Goal: Information Seeking & Learning: Learn about a topic

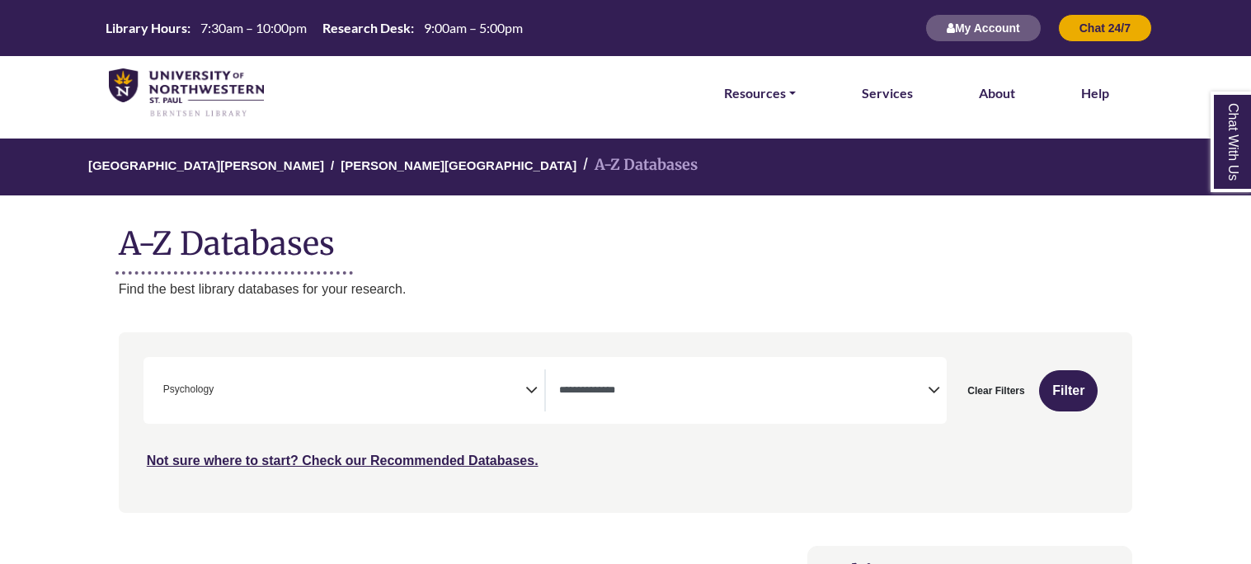
select select "Database Types Filter"
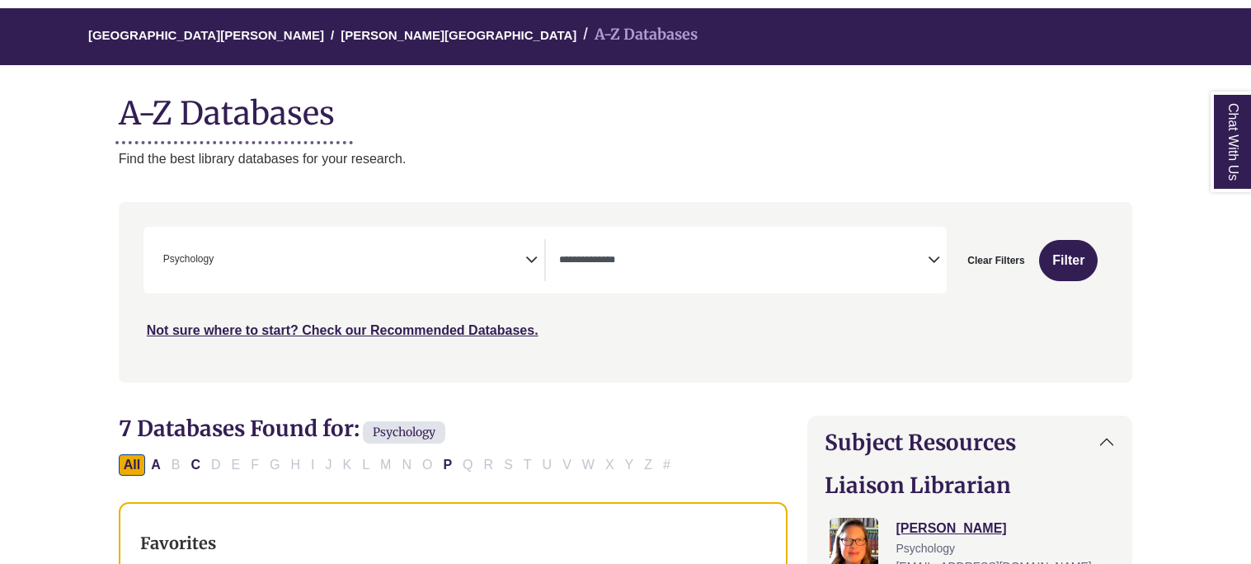
scroll to position [139, 0]
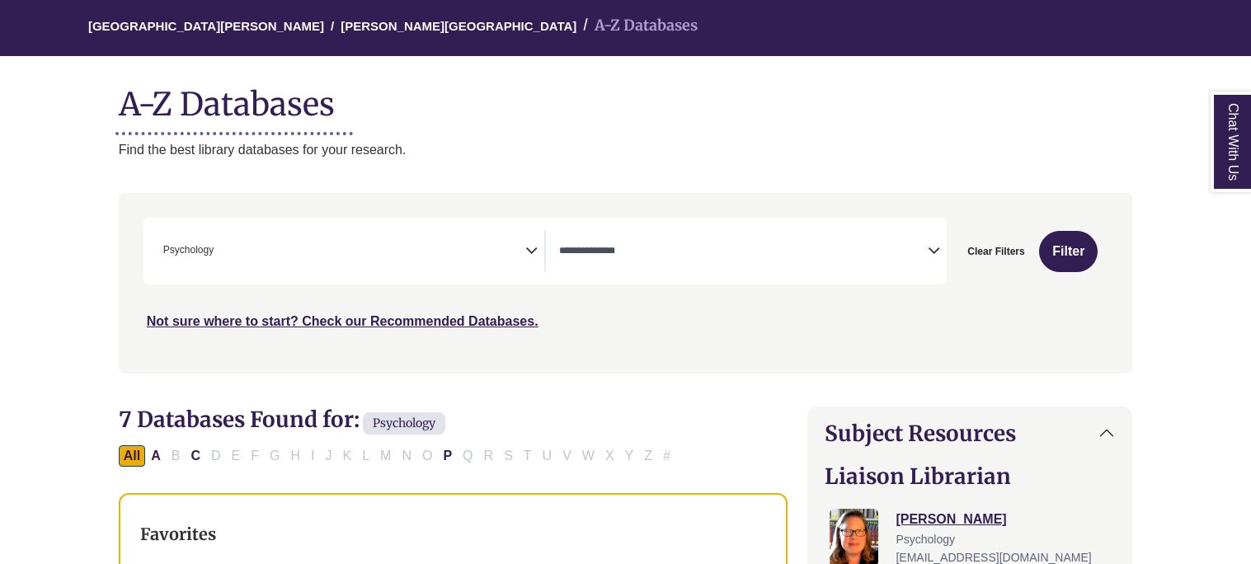
click at [518, 247] on span "× Psychology" at bounding box center [341, 251] width 369 height 42
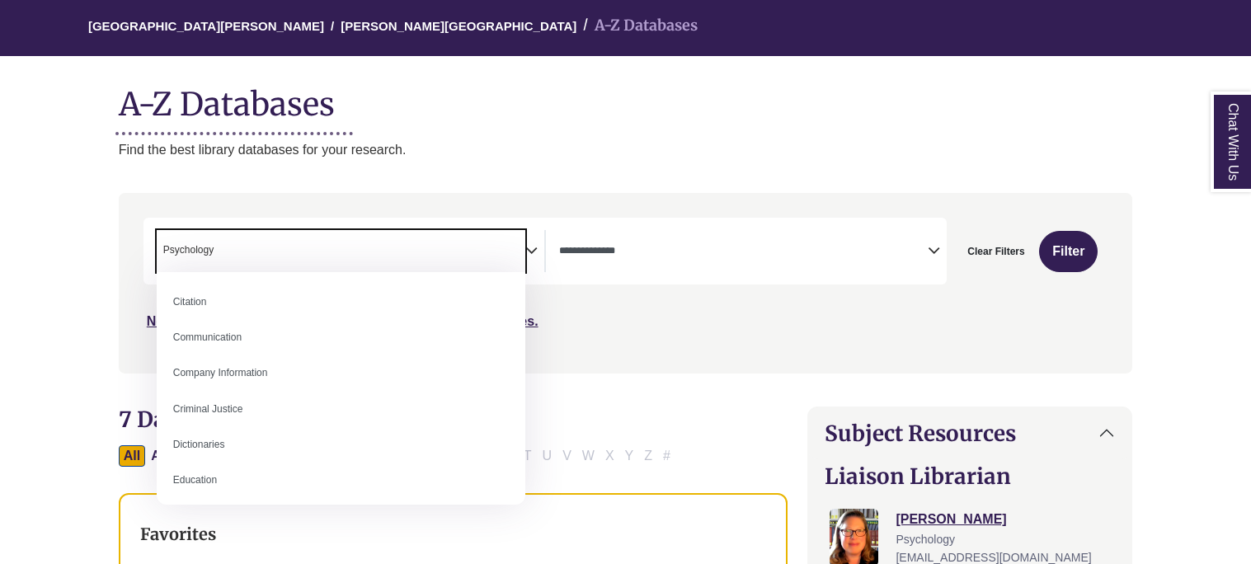
scroll to position [355, 0]
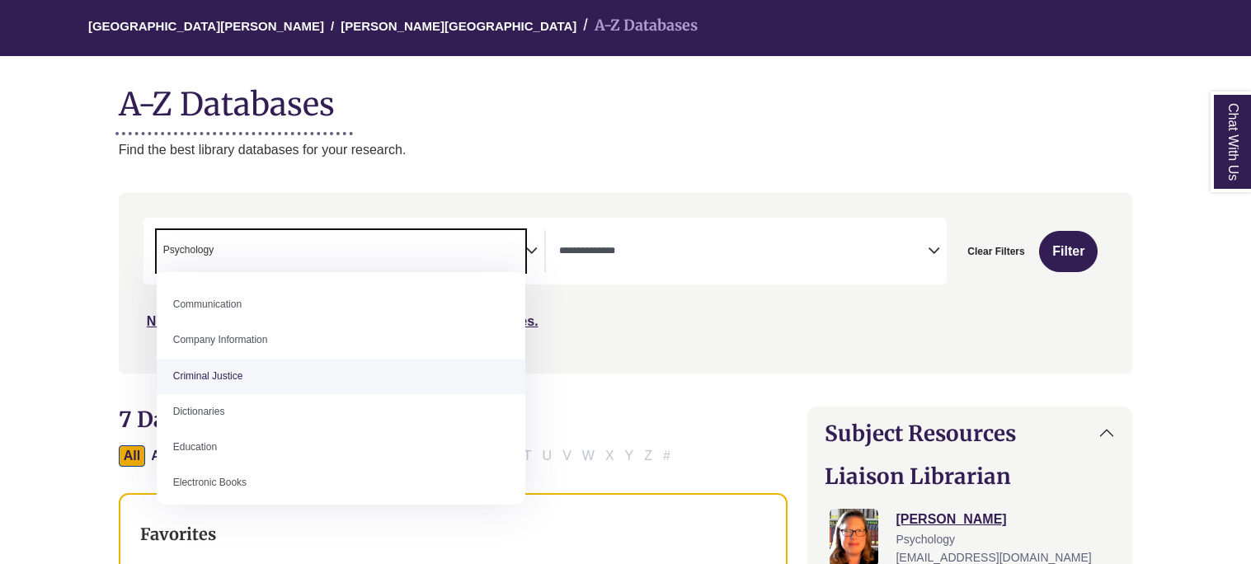
select select "******"
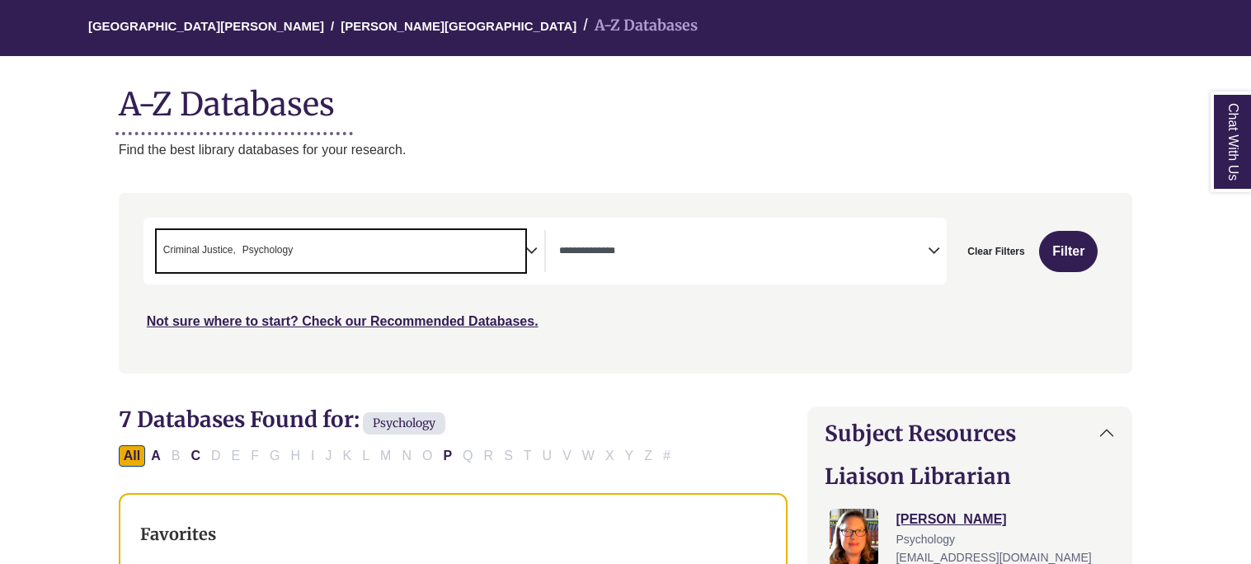
scroll to position [585, 0]
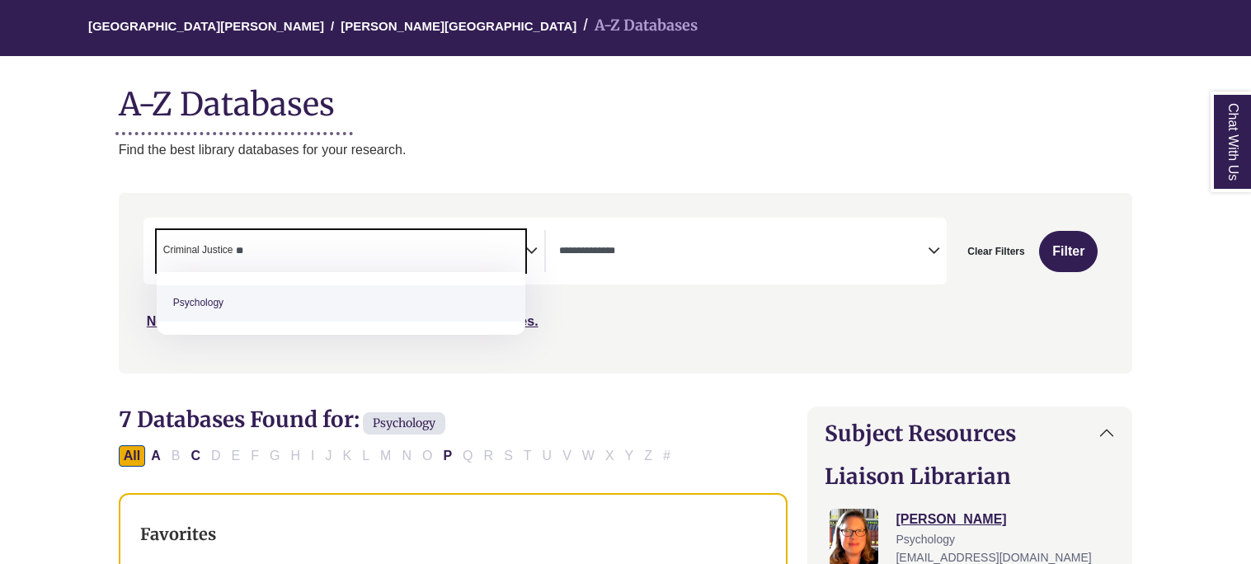
type textarea "*"
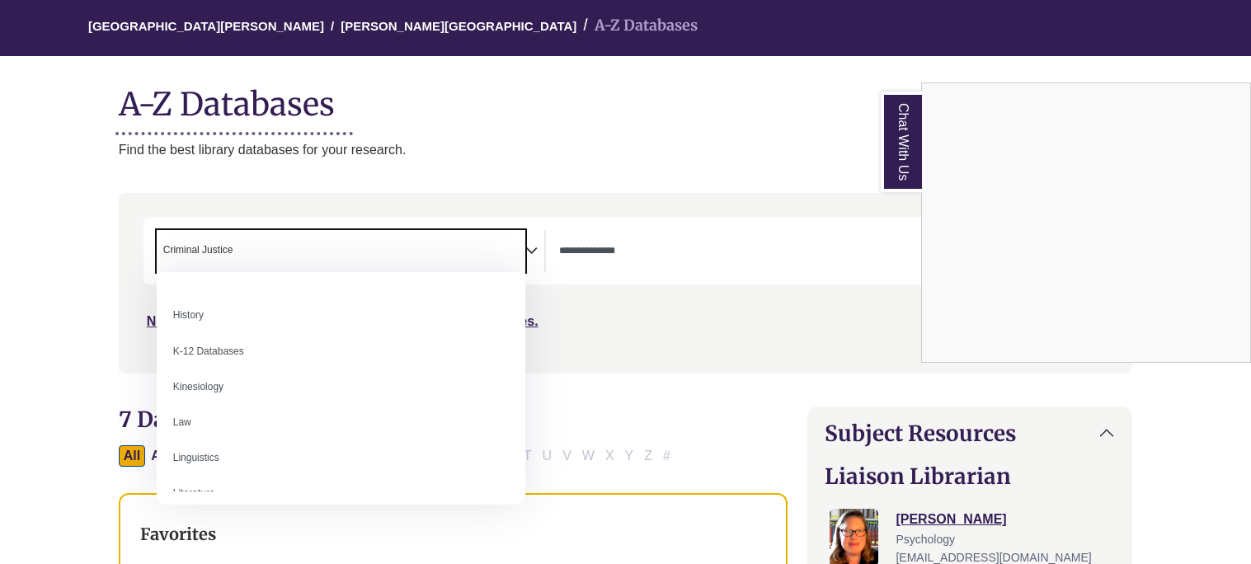
scroll to position [777, 0]
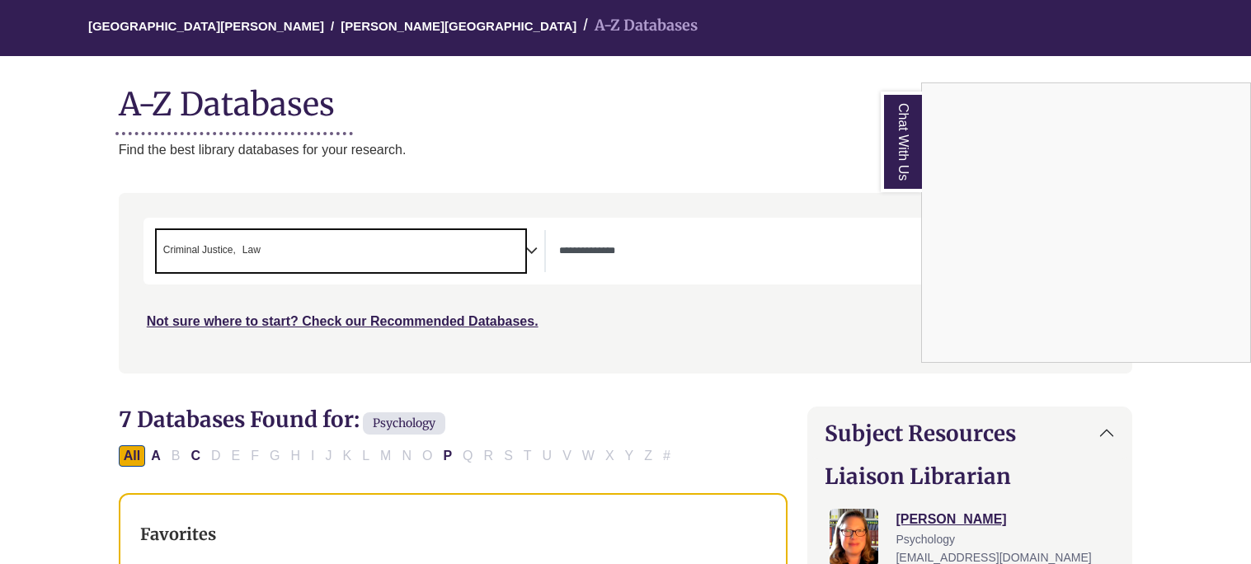
click at [368, 242] on div "Chat With Us" at bounding box center [625, 282] width 1251 height 564
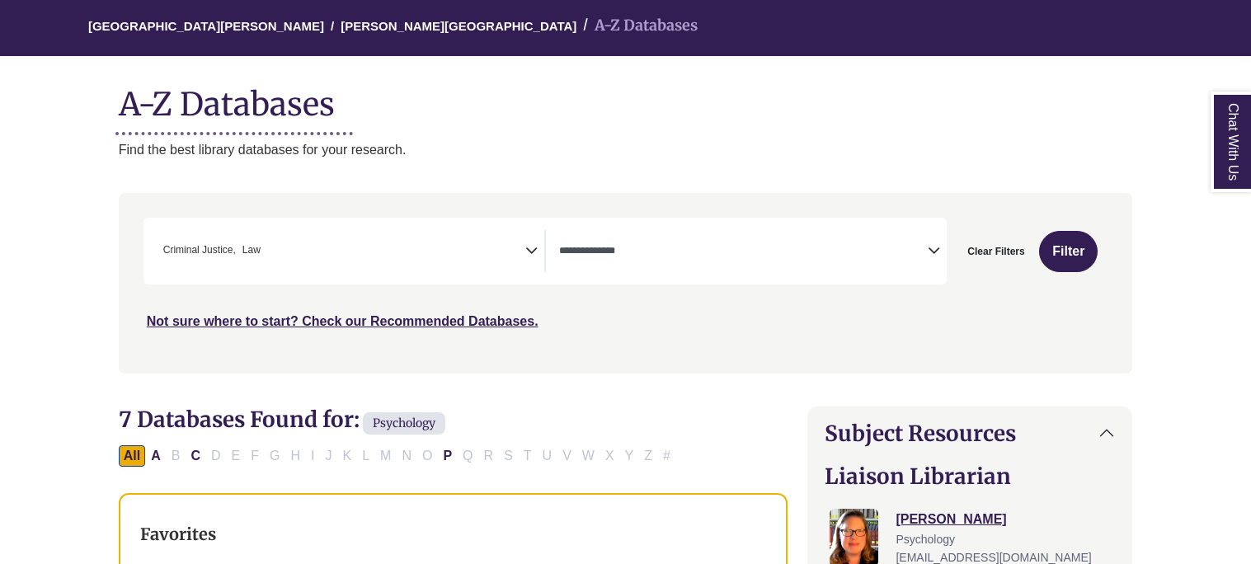
click at [367, 243] on span "× Criminal Justice × Law" at bounding box center [341, 251] width 369 height 42
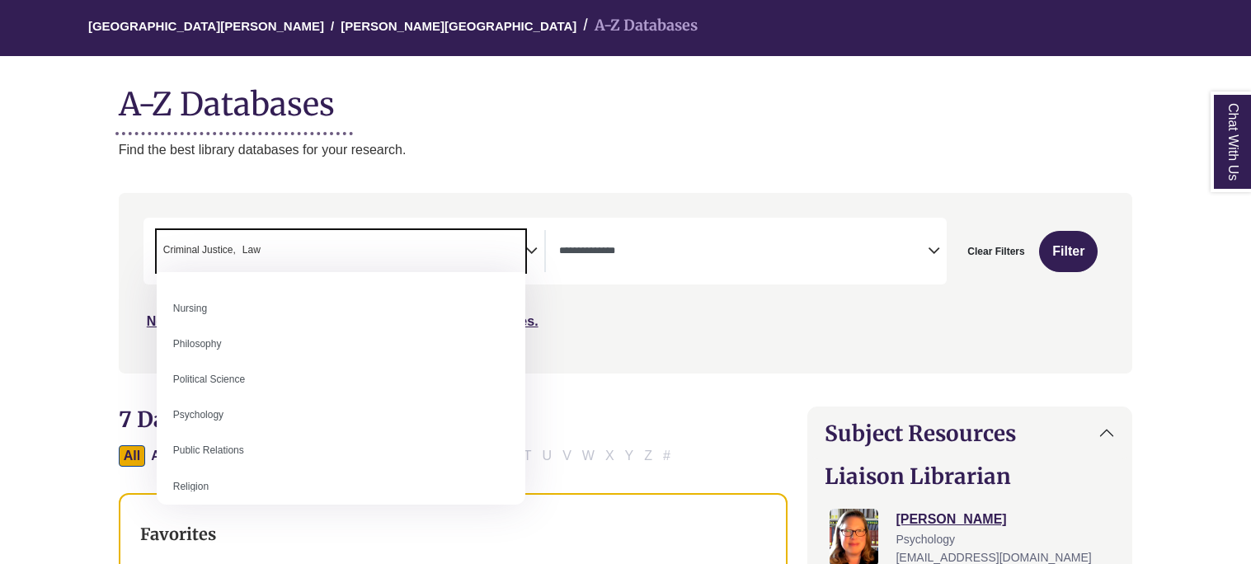
scroll to position [1211, 0]
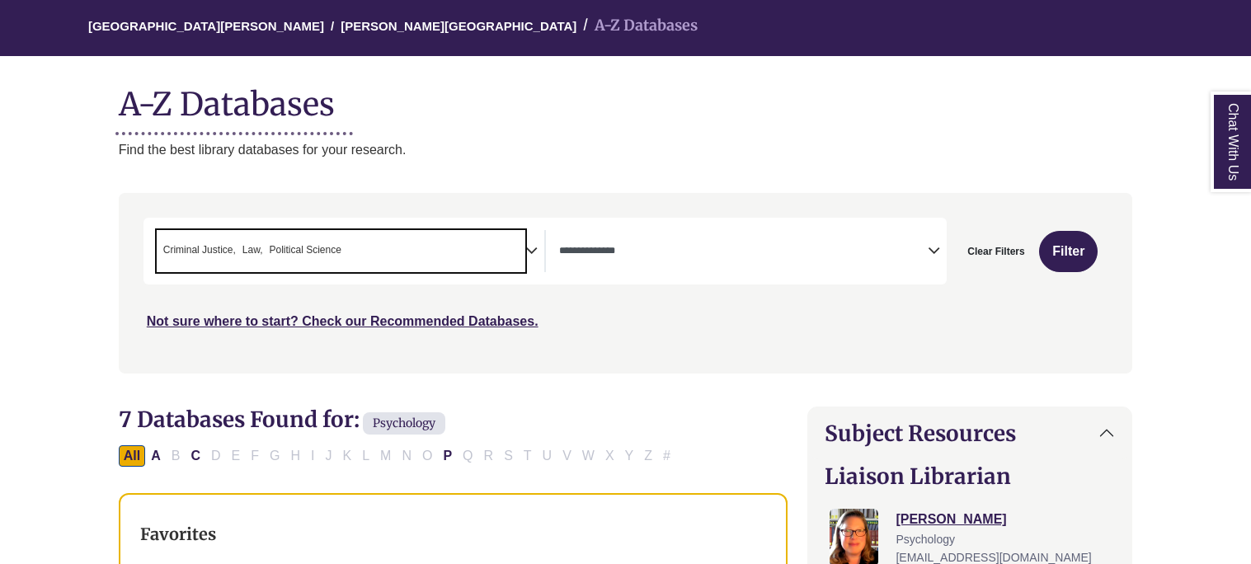
click at [386, 256] on span "× Criminal Justice × Law × Political Science" at bounding box center [341, 251] width 369 height 42
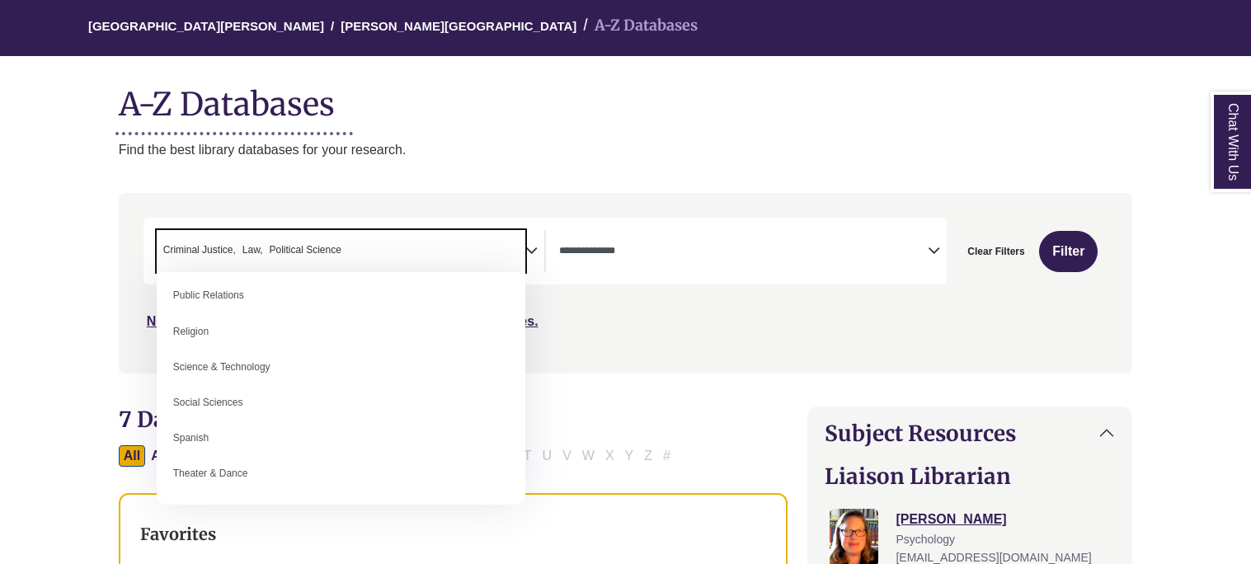
scroll to position [1365, 0]
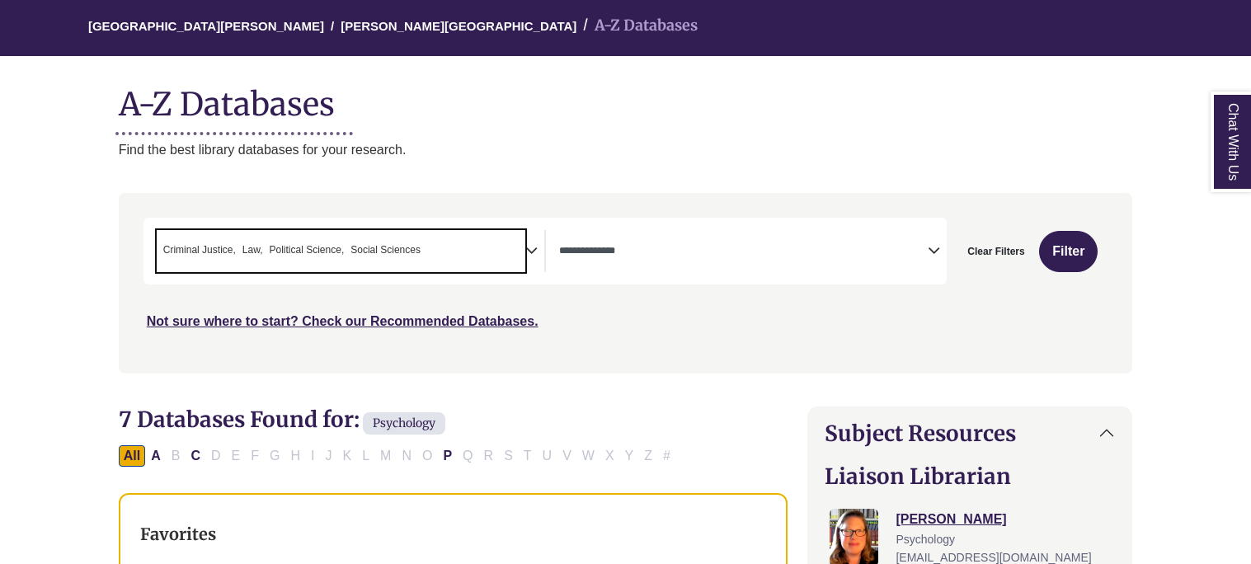
click at [472, 238] on span "× Criminal Justice × Law × Political Science × Social Sciences" at bounding box center [341, 251] width 369 height 42
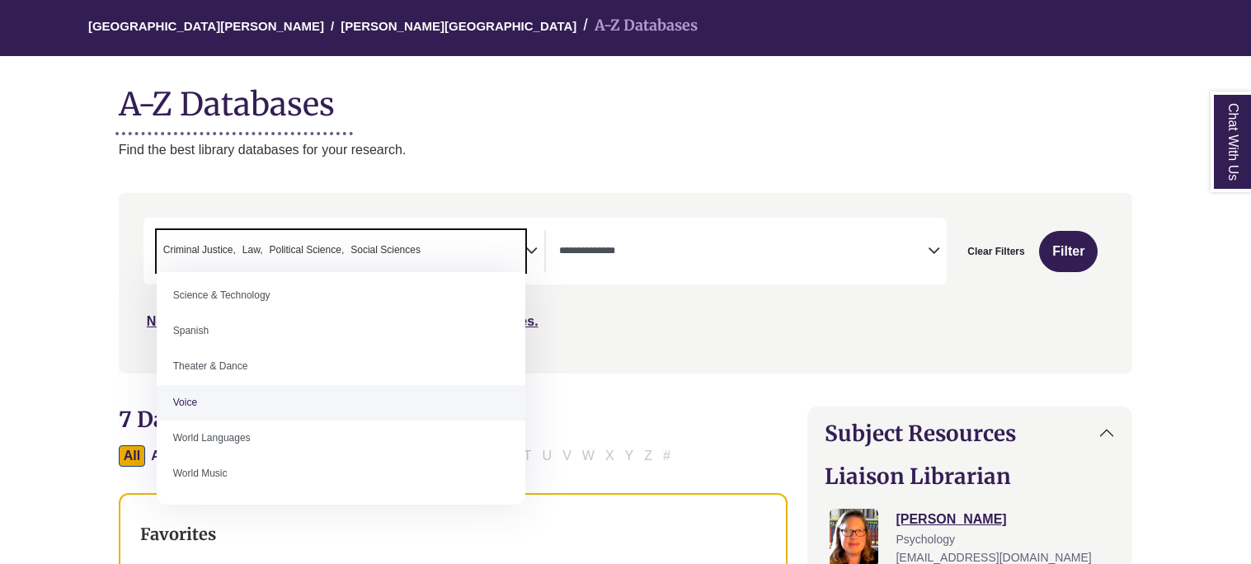
scroll to position [1455, 0]
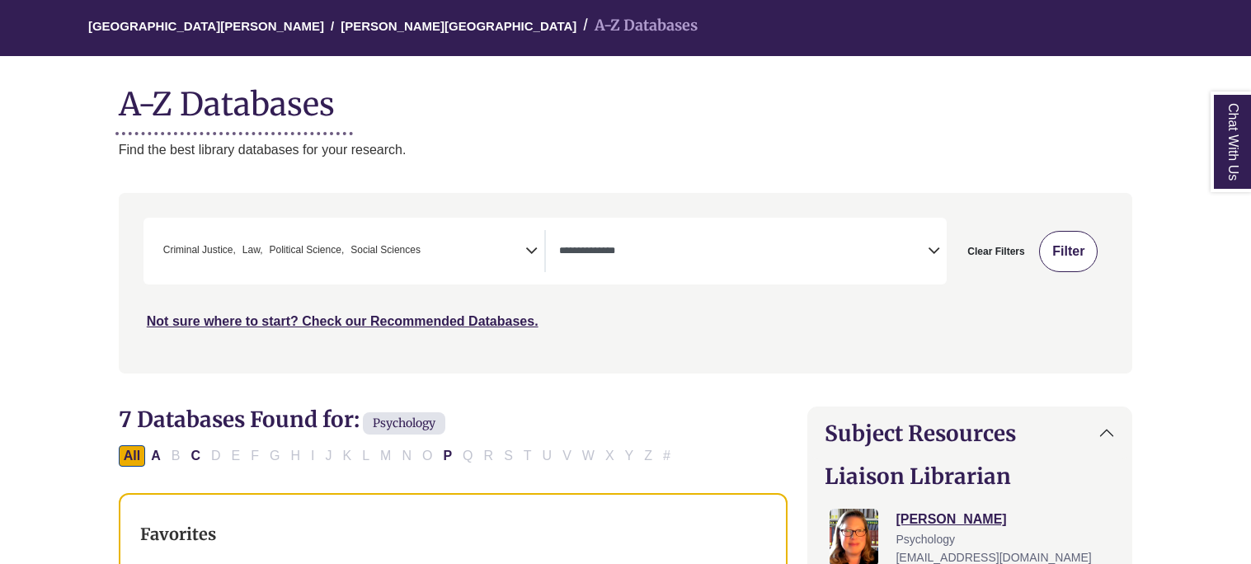
click at [1065, 249] on button "Filter" at bounding box center [1068, 251] width 59 height 41
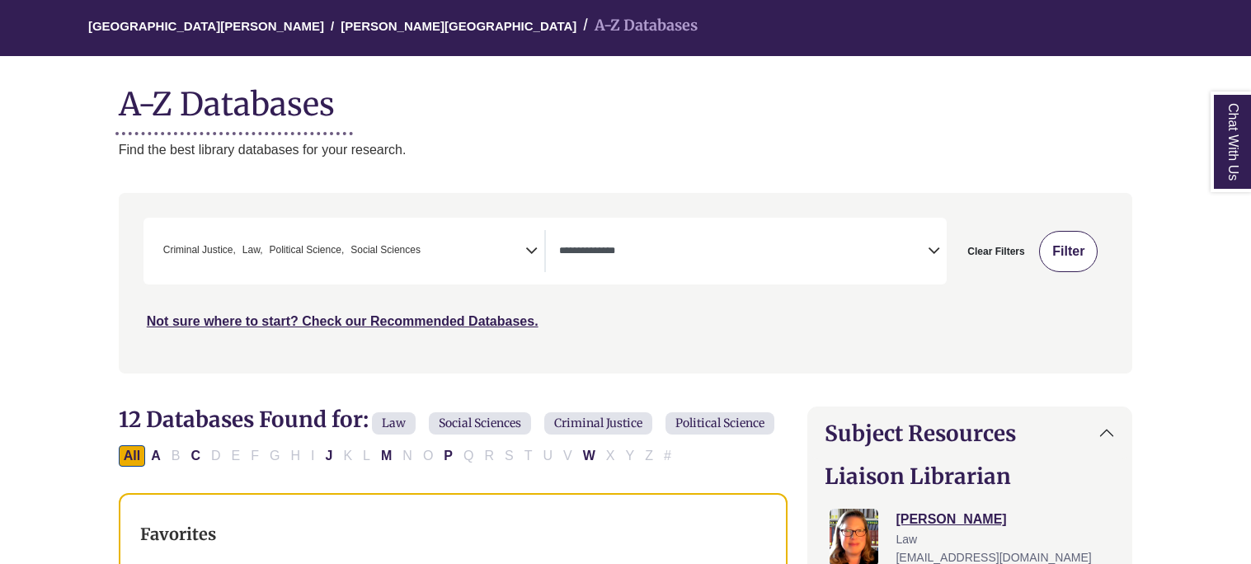
click at [1083, 256] on button "Filter" at bounding box center [1068, 251] width 59 height 41
click at [1050, 252] on button "Filter" at bounding box center [1068, 251] width 59 height 41
select select "Database Types Filter"
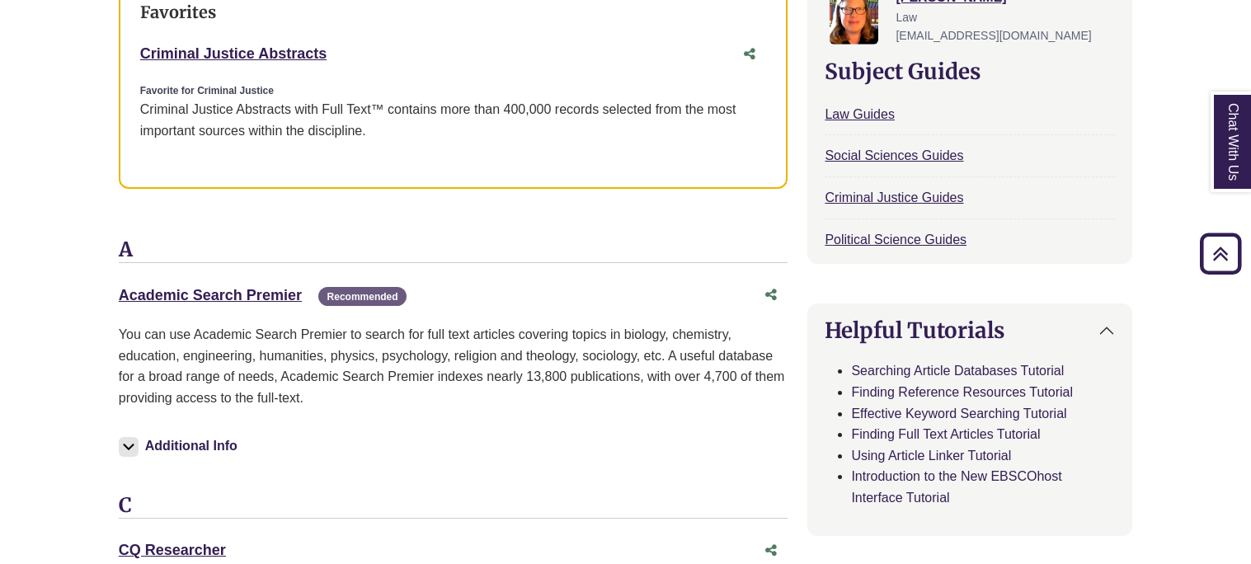
scroll to position [661, 2]
click at [276, 303] on link "Academic Search Premier This link opens in a new window" at bounding box center [208, 295] width 183 height 16
click at [270, 62] on link "Criminal Justice Abstracts This link opens in a new window" at bounding box center [232, 53] width 186 height 16
